Goal: Task Accomplishment & Management: Use online tool/utility

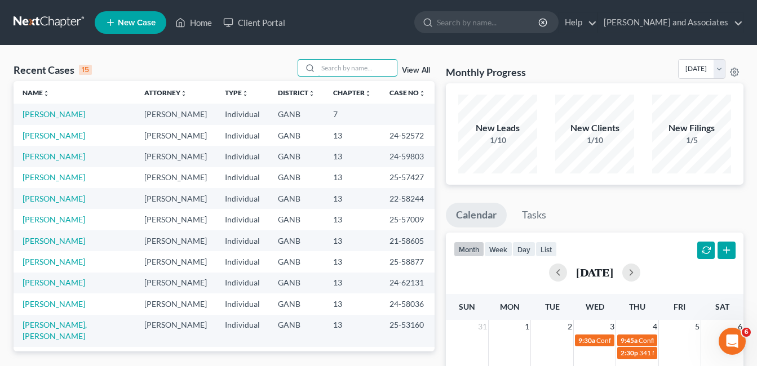
drag, startPoint x: 337, startPoint y: 65, endPoint x: 365, endPoint y: 99, distance: 43.7
click at [336, 65] on input "search" at bounding box center [357, 68] width 79 height 16
click at [327, 70] on input "search" at bounding box center [357, 68] width 79 height 16
type input "[GEOGRAPHIC_DATA]"
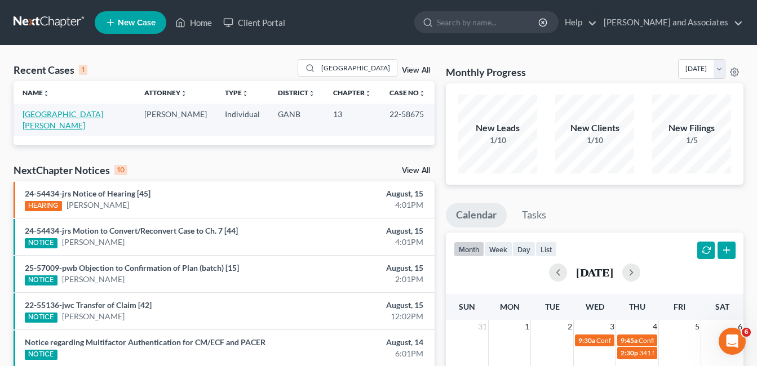
click at [65, 110] on link "[GEOGRAPHIC_DATA][PERSON_NAME]" at bounding box center [63, 119] width 81 height 21
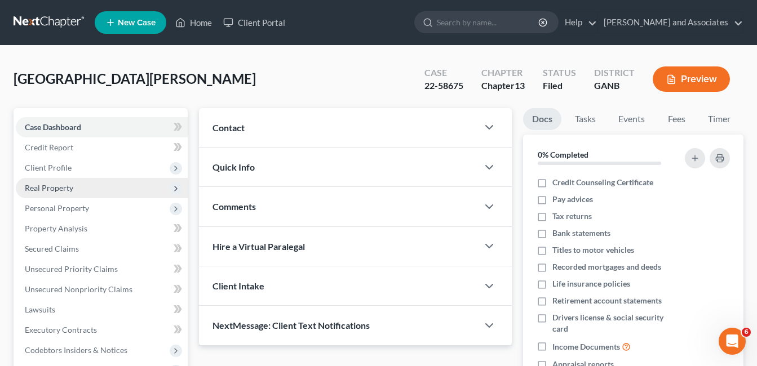
click at [48, 184] on span "Real Property" at bounding box center [49, 188] width 48 height 10
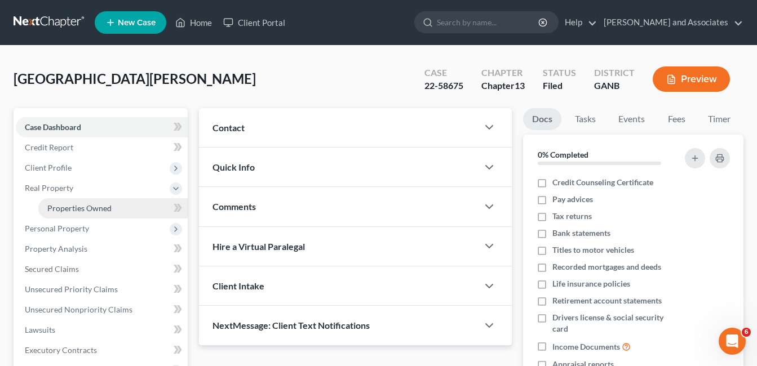
click at [94, 209] on span "Properties Owned" at bounding box center [79, 208] width 64 height 10
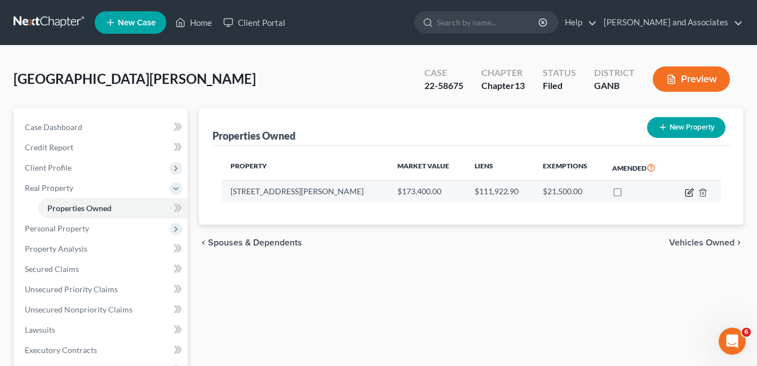
click at [687, 196] on icon "button" at bounding box center [689, 192] width 9 height 9
select select "10"
select select "0"
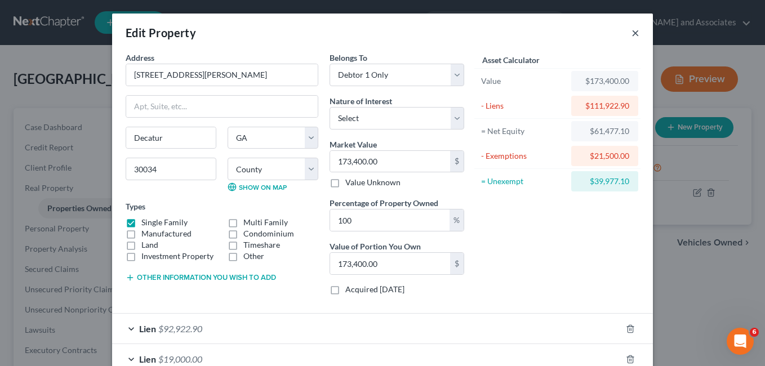
click at [635, 33] on button "×" at bounding box center [636, 33] width 8 height 14
